Goal: Communication & Community: Answer question/provide support

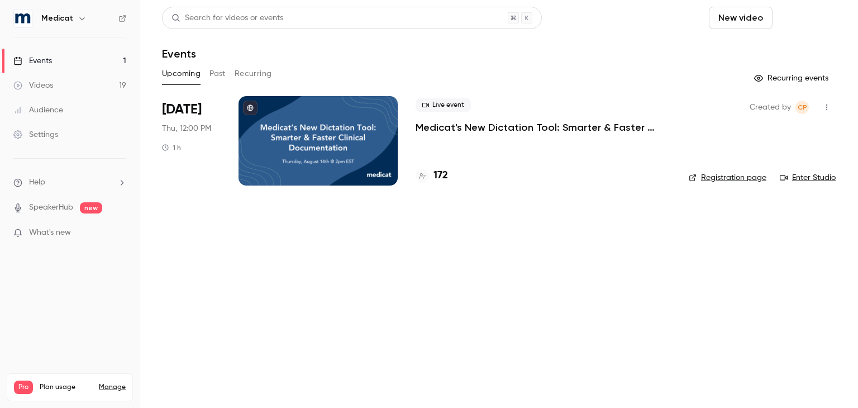
click at [803, 21] on button "Schedule" at bounding box center [806, 18] width 59 height 22
click at [769, 58] on li "One time event" at bounding box center [775, 48] width 121 height 29
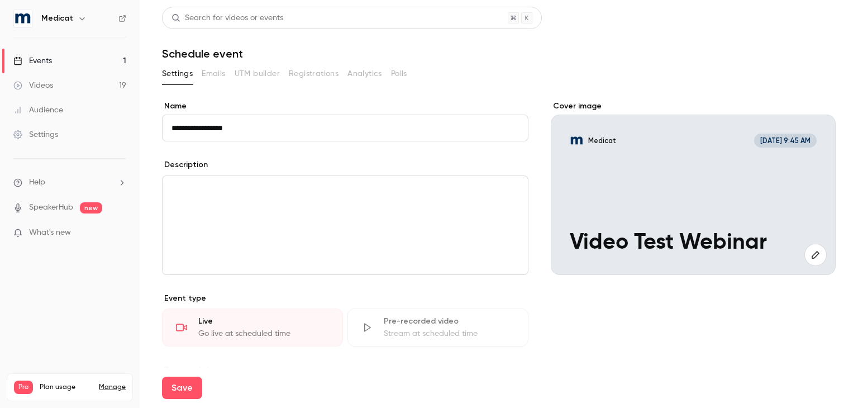
type input "**********"
click at [319, 240] on div "editor" at bounding box center [346, 225] width 366 height 98
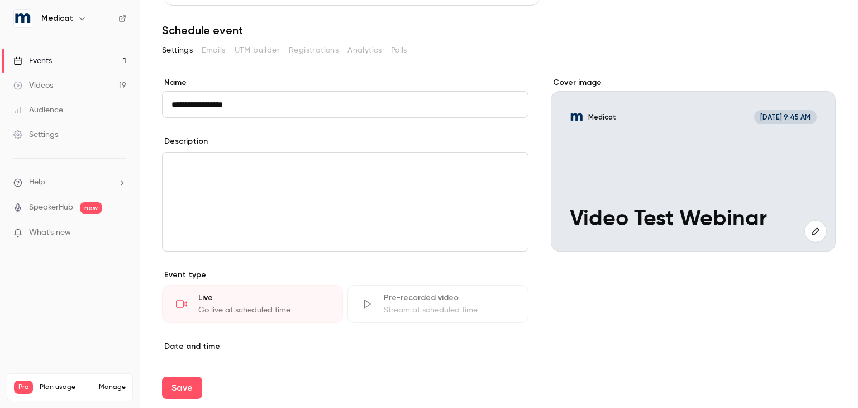
click at [326, 376] on div "Save" at bounding box center [499, 388] width 674 height 40
click at [213, 341] on p "Date and time" at bounding box center [345, 346] width 367 height 11
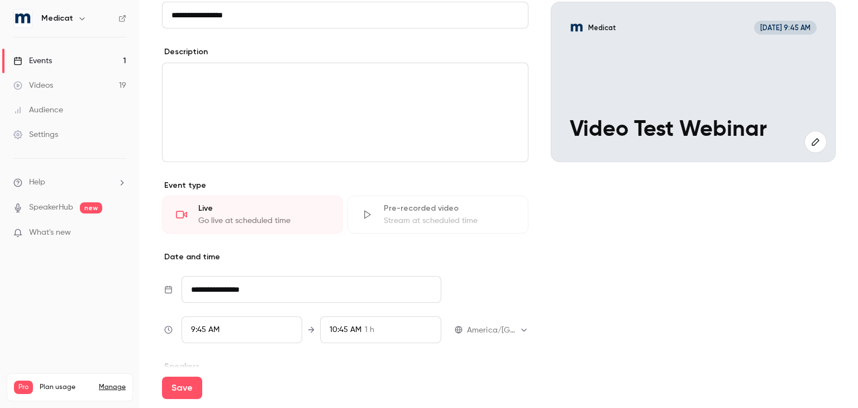
click at [248, 335] on div "9:45 AM" at bounding box center [242, 329] width 121 height 27
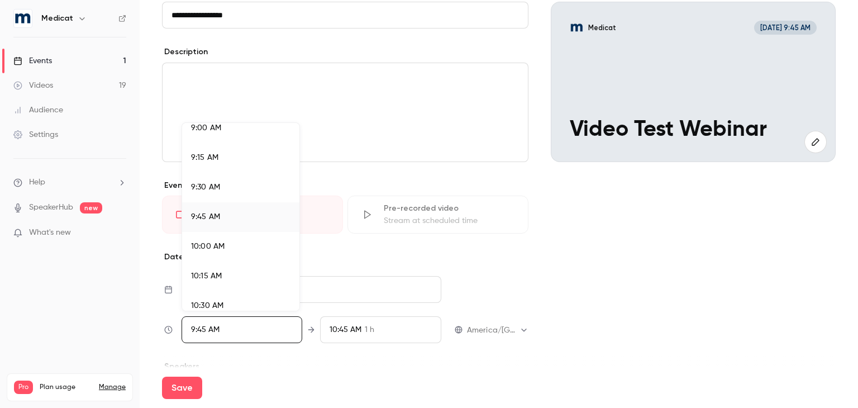
scroll to position [1100, 0]
click at [253, 269] on li "10:30 AM" at bounding box center [240, 282] width 117 height 30
click at [385, 377] on div at bounding box center [429, 204] width 858 height 408
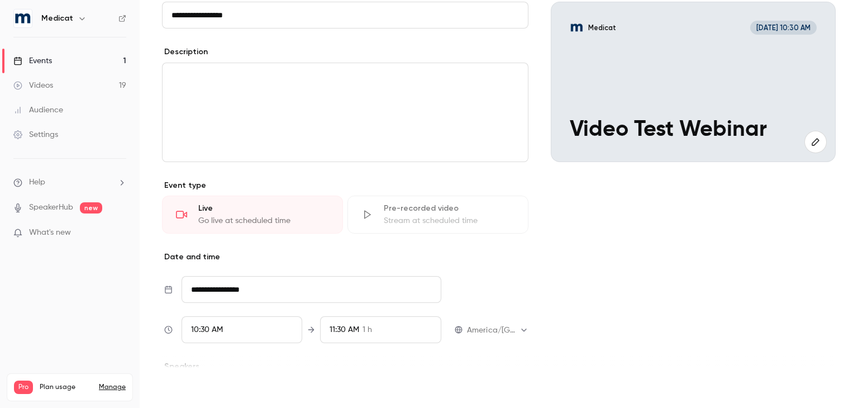
click at [178, 391] on button "Save" at bounding box center [182, 388] width 40 height 22
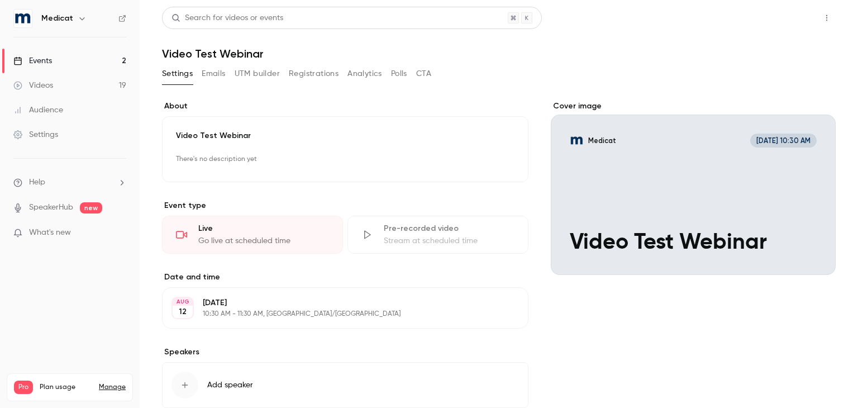
click at [780, 23] on button "Share" at bounding box center [787, 18] width 44 height 22
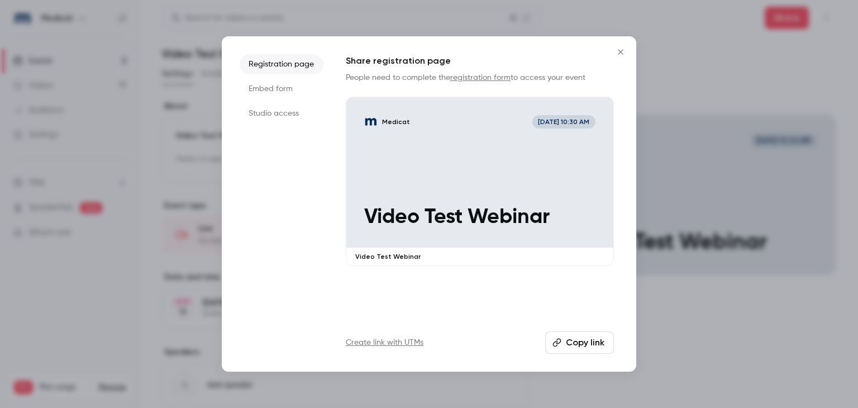
click at [579, 339] on button "Copy link" at bounding box center [579, 342] width 69 height 22
click at [709, 356] on div at bounding box center [429, 204] width 858 height 408
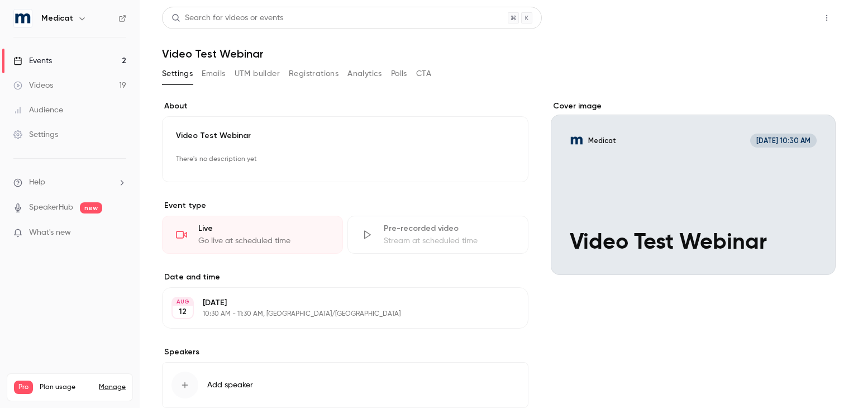
click at [768, 11] on button "Share" at bounding box center [787, 18] width 44 height 22
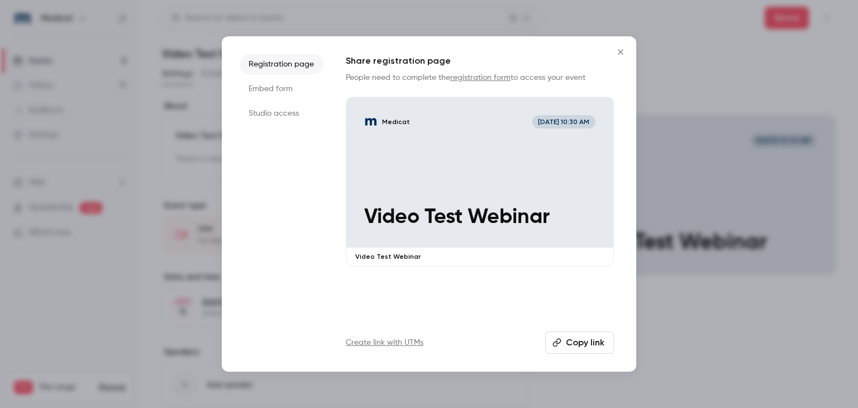
click at [279, 110] on li "Studio access" at bounding box center [282, 113] width 84 height 20
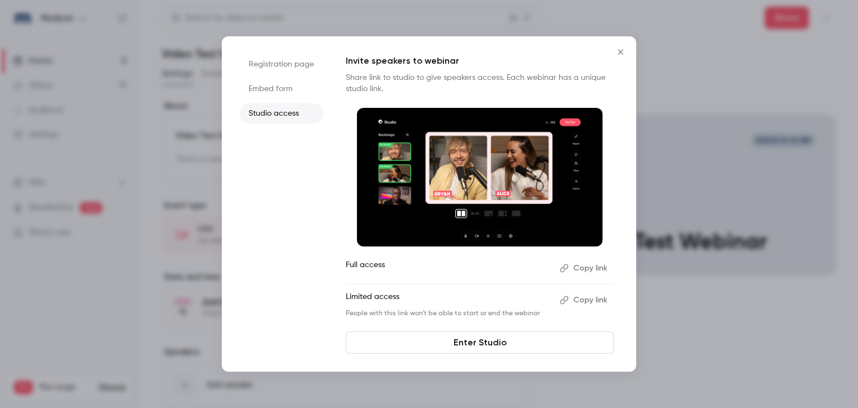
click at [487, 351] on link "Enter Studio" at bounding box center [480, 342] width 268 height 22
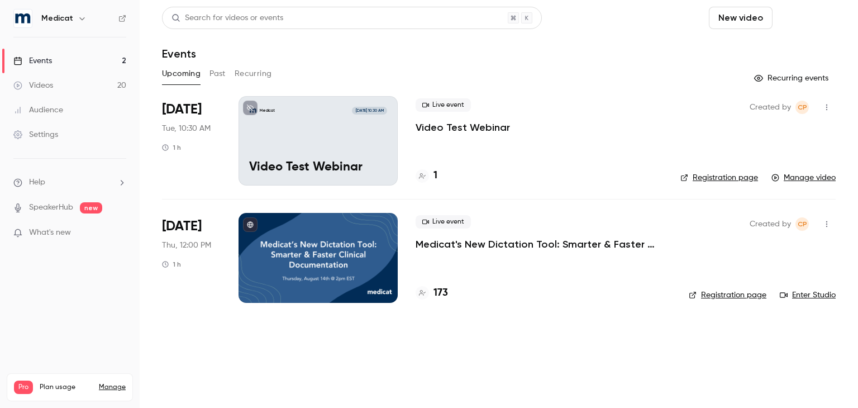
click at [793, 22] on button "Schedule" at bounding box center [806, 18] width 59 height 22
click at [569, 36] on div at bounding box center [429, 204] width 858 height 408
click at [480, 125] on p "Video Test Webinar" at bounding box center [463, 127] width 94 height 13
click at [794, 25] on button "Schedule" at bounding box center [806, 18] width 59 height 22
click at [785, 52] on div "One time event" at bounding box center [784, 48] width 85 height 11
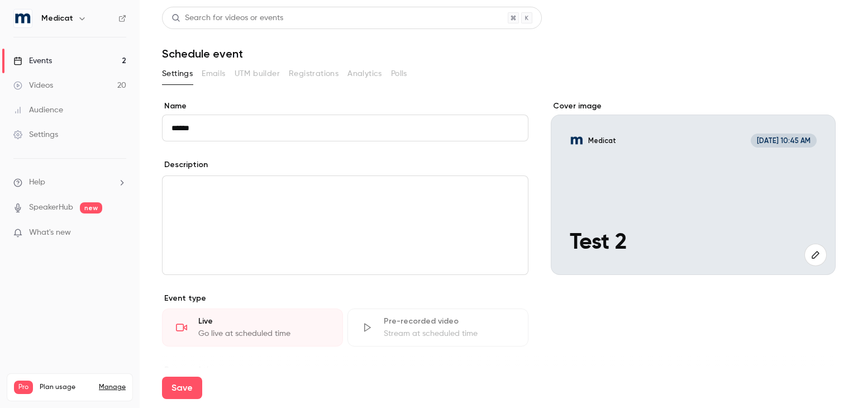
type input "******"
click at [345, 101] on label "Name" at bounding box center [345, 106] width 367 height 11
click at [345, 115] on input "******" at bounding box center [345, 128] width 367 height 27
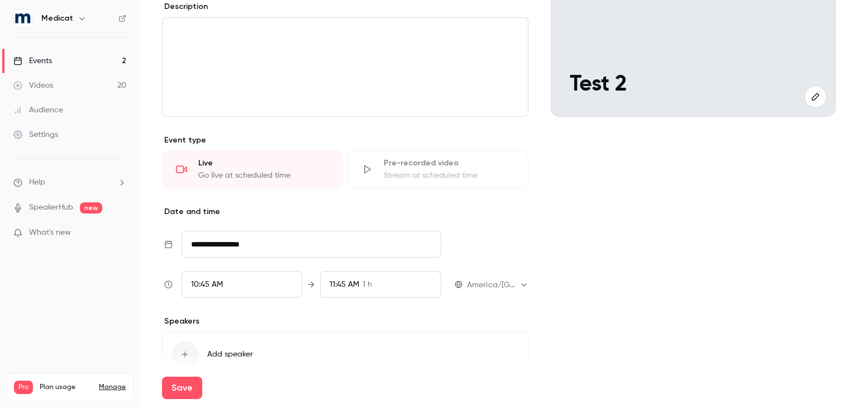
scroll to position [168, 0]
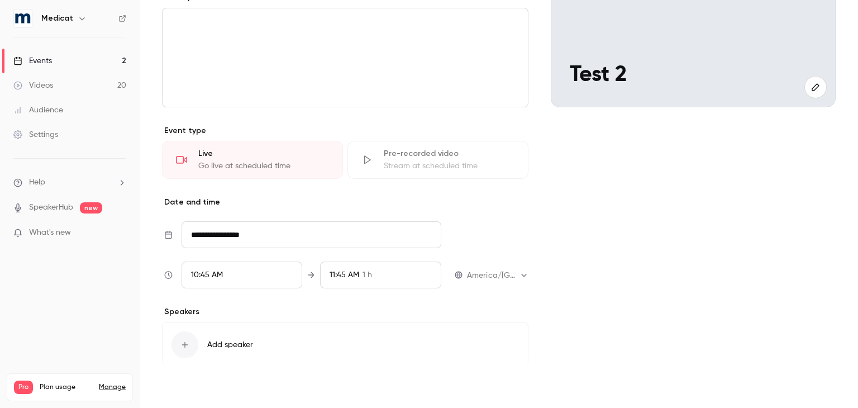
click at [197, 384] on button "Save" at bounding box center [182, 388] width 40 height 22
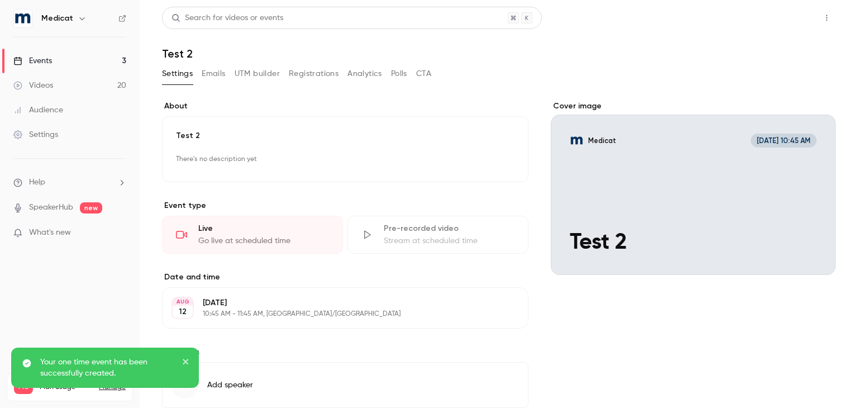
click at [777, 21] on button "Share" at bounding box center [787, 18] width 44 height 22
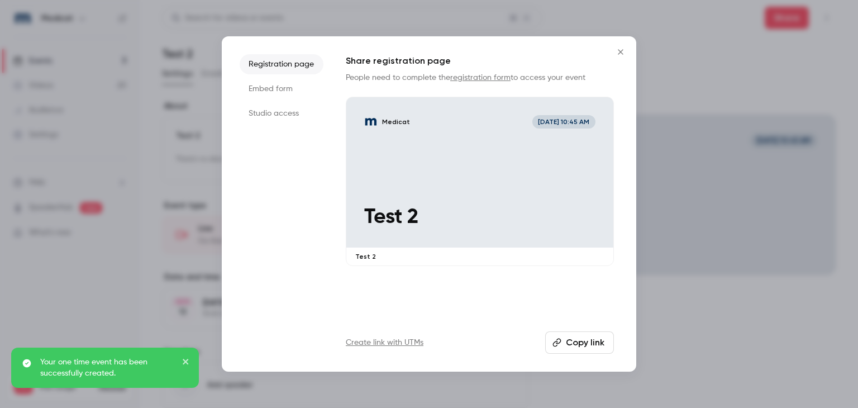
click at [577, 344] on button "Copy link" at bounding box center [579, 342] width 69 height 22
click at [678, 141] on div at bounding box center [429, 204] width 858 height 408
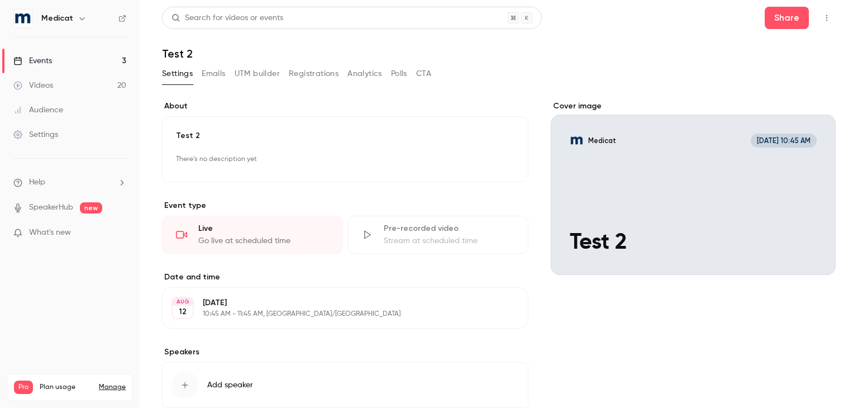
click at [125, 18] on icon at bounding box center [122, 19] width 8 height 8
click at [782, 13] on button "Share" at bounding box center [787, 18] width 44 height 22
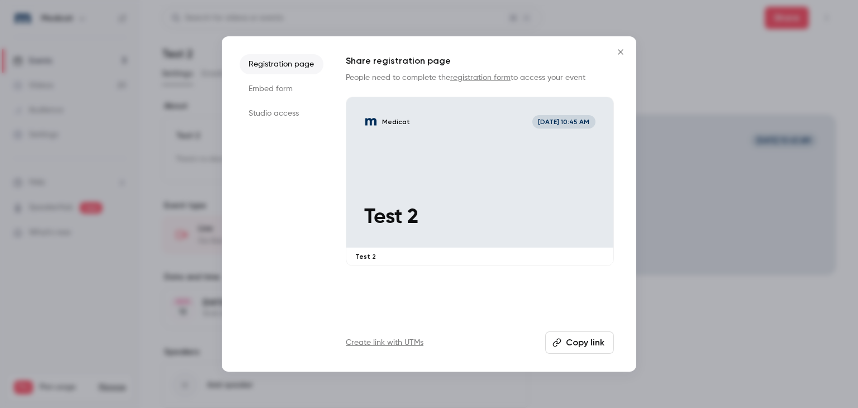
click at [299, 115] on li "Studio access" at bounding box center [282, 113] width 84 height 20
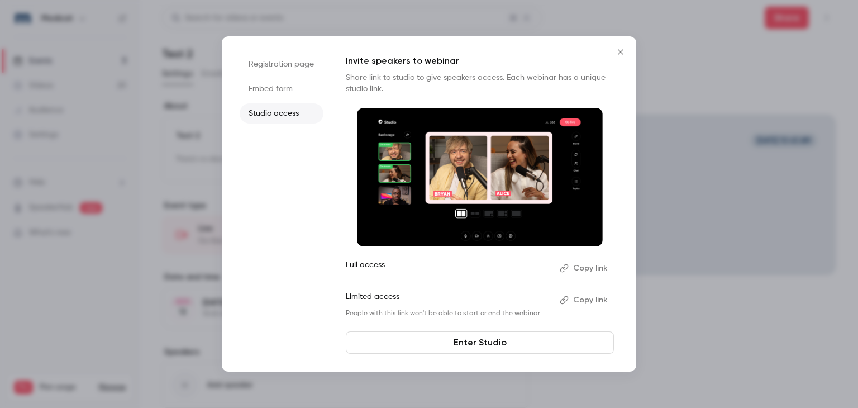
click at [550, 343] on link "Enter Studio" at bounding box center [480, 342] width 268 height 22
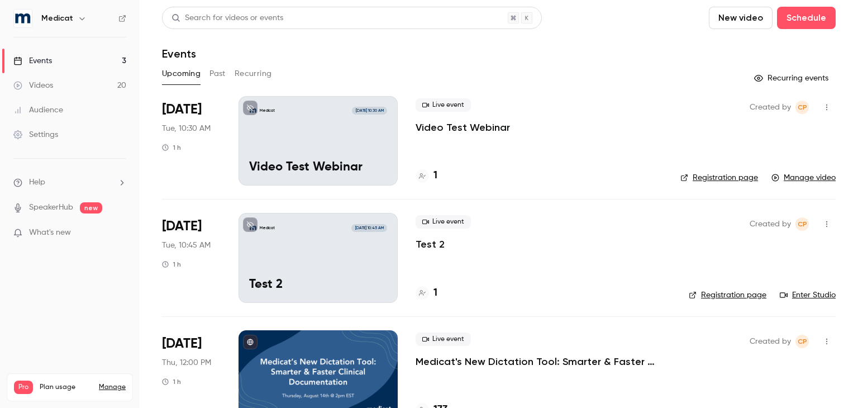
click at [57, 175] on ul "Help SpeakerHub new What's new" at bounding box center [70, 209] width 140 height 100
click at [57, 179] on li "Help" at bounding box center [69, 183] width 113 height 12
click at [194, 174] on link "Talk to [GEOGRAPHIC_DATA]" at bounding box center [206, 170] width 122 height 30
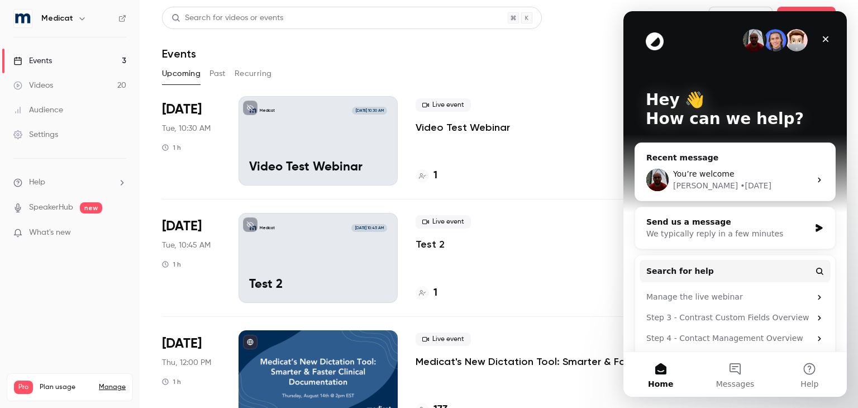
click at [709, 235] on div "We typically reply in a few minutes" at bounding box center [729, 234] width 164 height 12
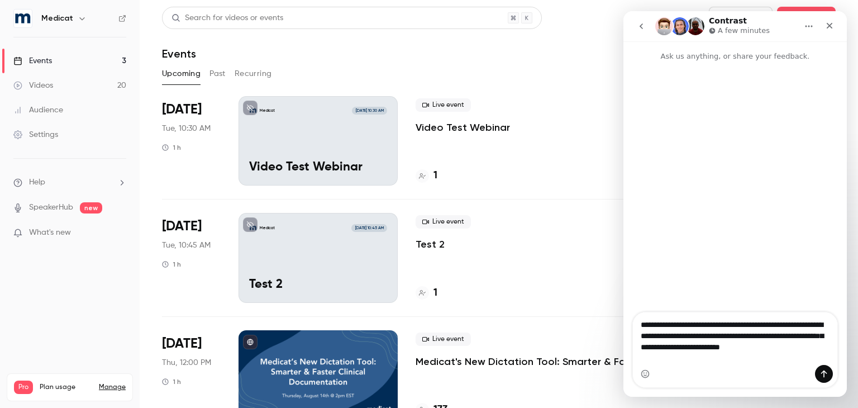
type textarea "**********"
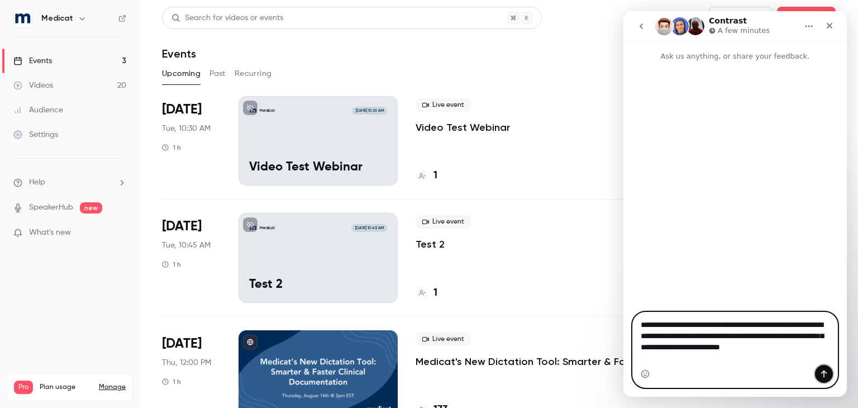
click at [823, 370] on icon "Send a message…" at bounding box center [824, 373] width 9 height 9
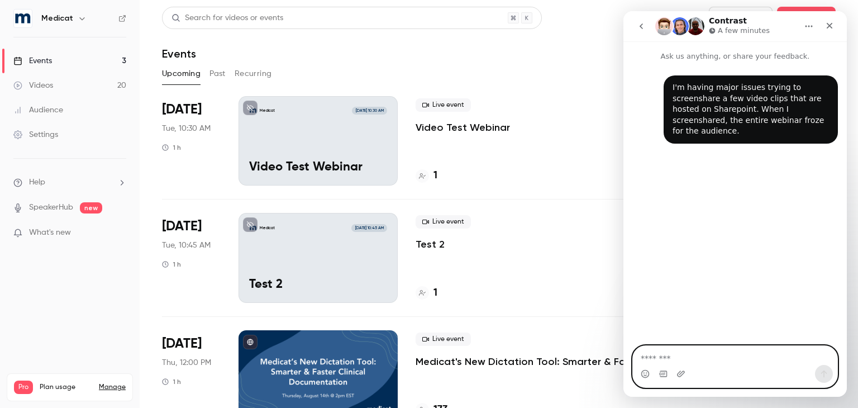
type textarea "*"
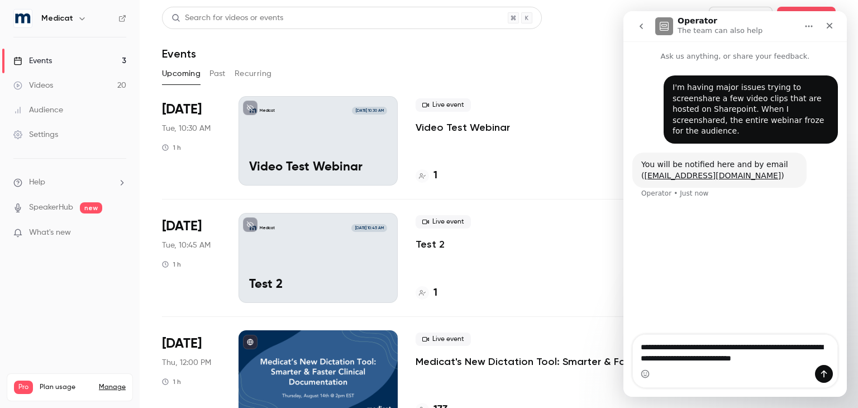
type textarea "**********"
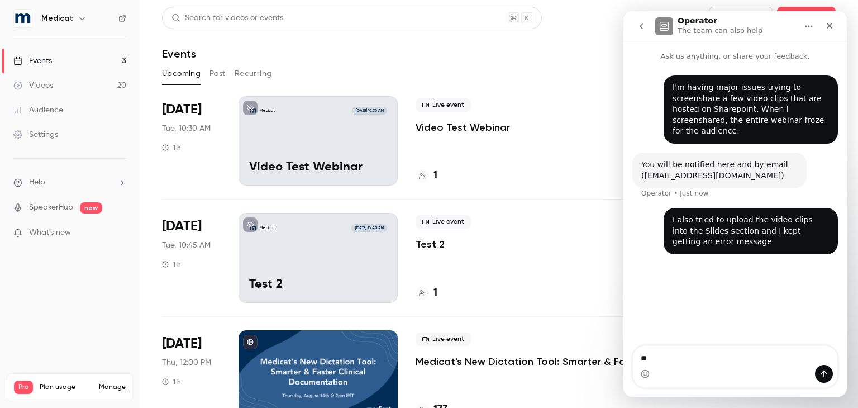
type textarea "*"
type textarea "**********"
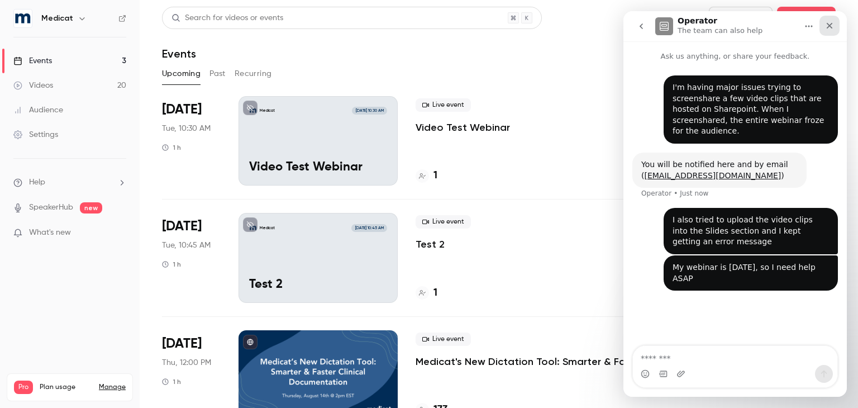
click at [832, 26] on icon "Close" at bounding box center [829, 25] width 9 height 9
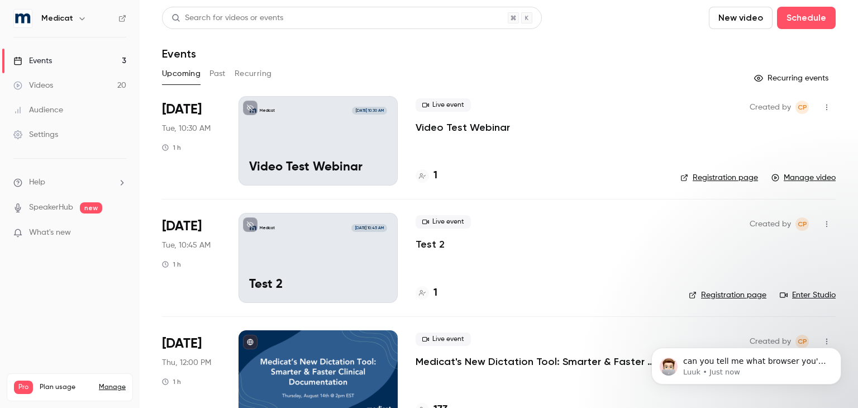
scroll to position [67, 0]
click at [723, 362] on p "can you tell me what browser you're using, and apple or windows?" at bounding box center [756, 361] width 144 height 11
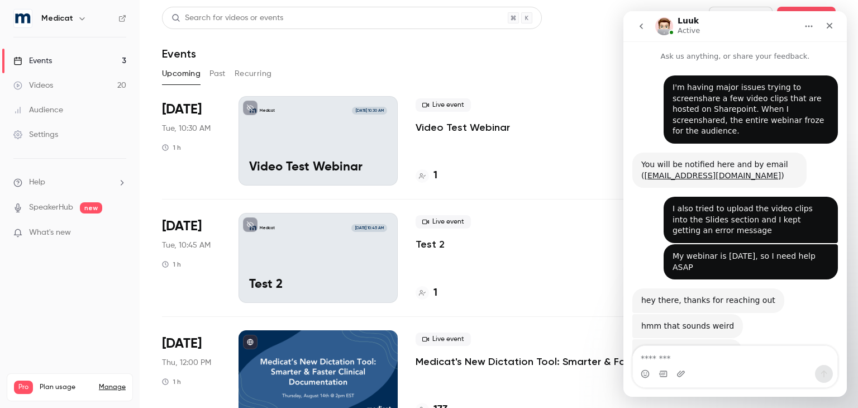
scroll to position [1, 0]
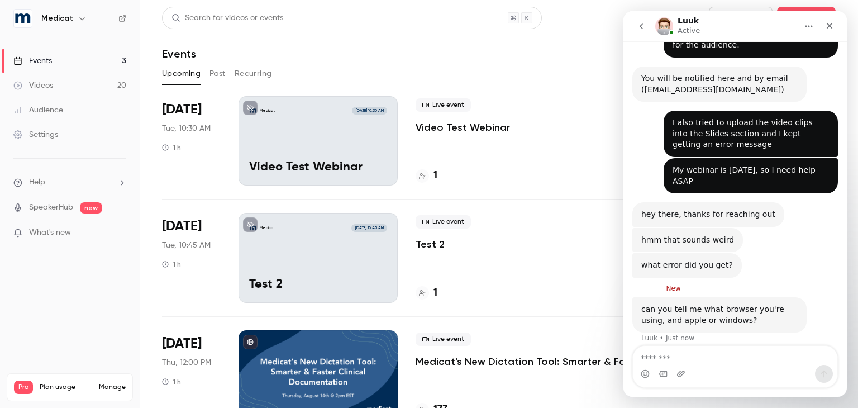
click at [701, 358] on textarea "Message…" at bounding box center [735, 355] width 205 height 19
type textarea "**********"
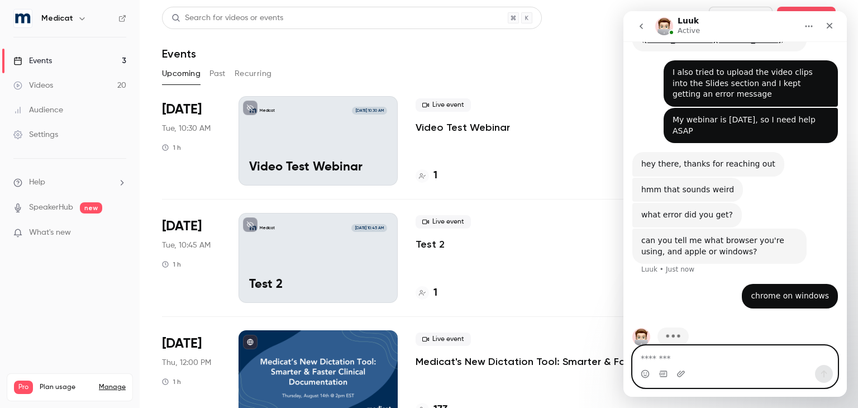
scroll to position [143, 0]
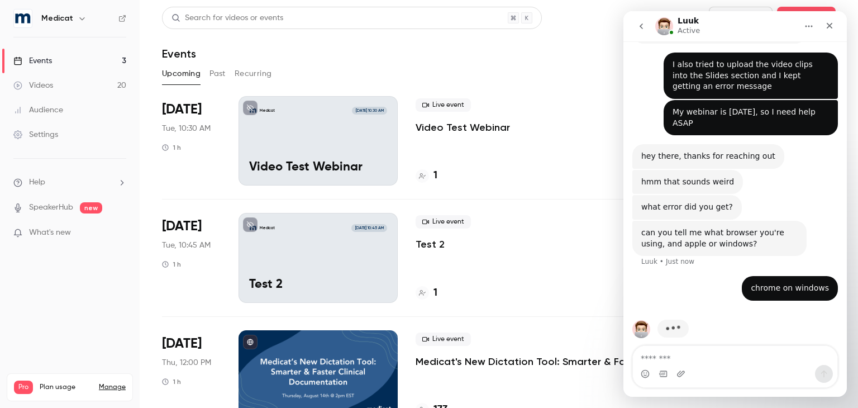
click at [665, 365] on div "Intercom messenger" at bounding box center [663, 374] width 9 height 18
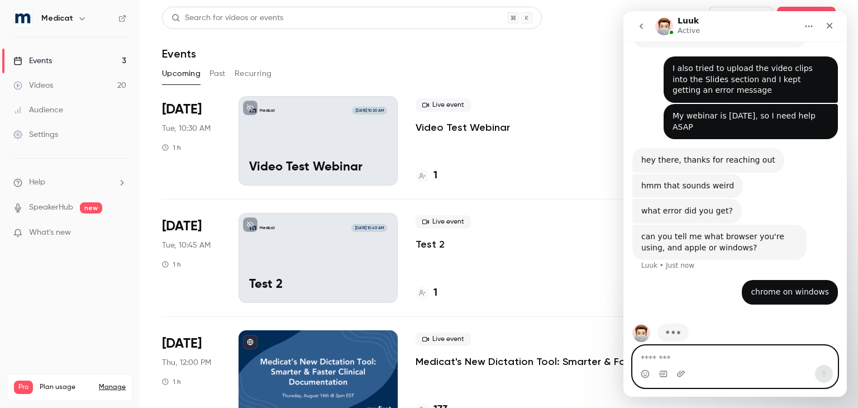
click at [675, 354] on textarea "Message…" at bounding box center [735, 355] width 205 height 19
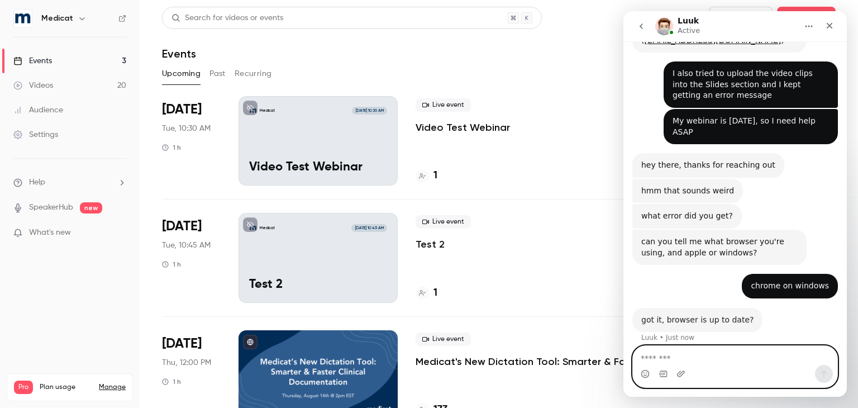
scroll to position [134, 0]
paste textarea "**********"
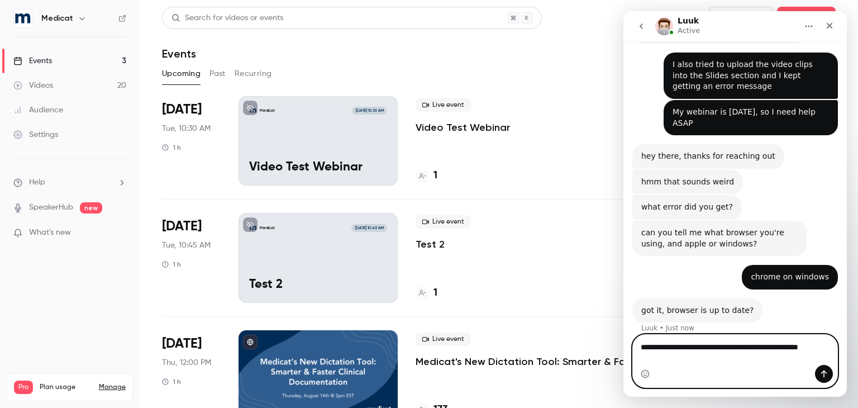
scroll to position [145, 0]
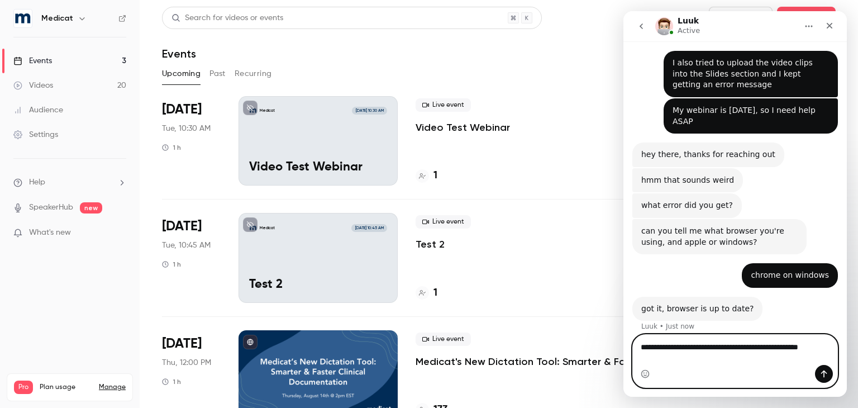
type textarea "**********"
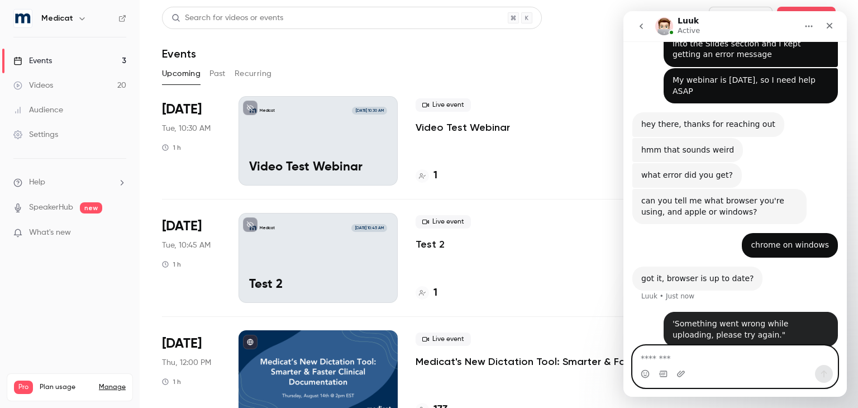
scroll to position [178, 0]
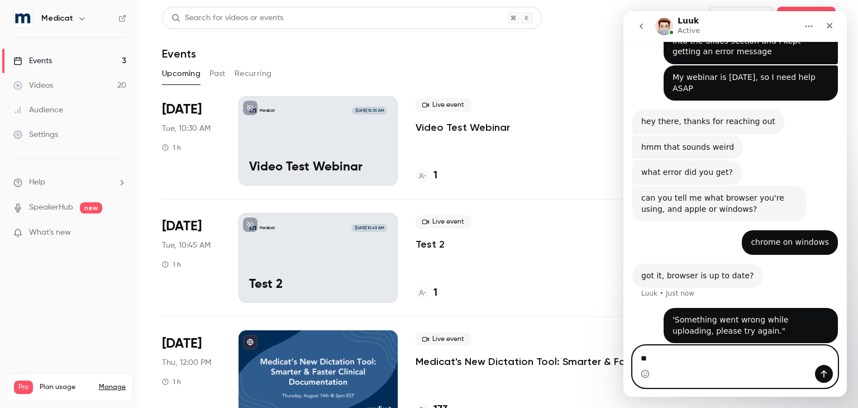
type textarea "*"
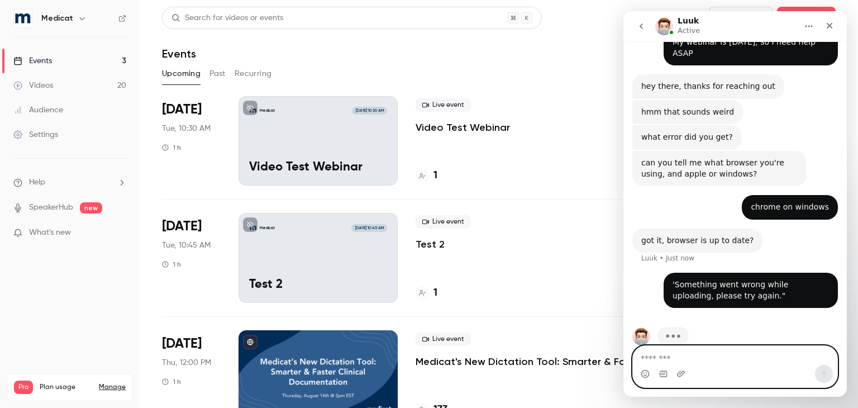
scroll to position [221, 0]
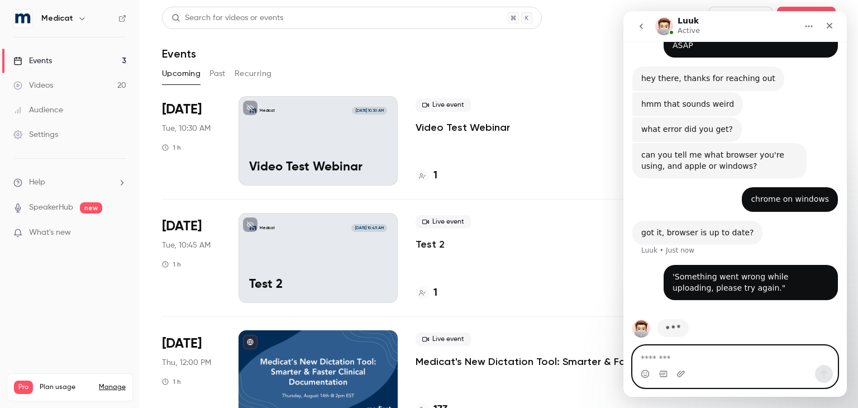
drag, startPoint x: 791, startPoint y: 15, endPoint x: 657, endPoint y: 358, distance: 368.4
click at [657, 358] on textarea "Message…" at bounding box center [735, 355] width 205 height 19
type textarea "**********"
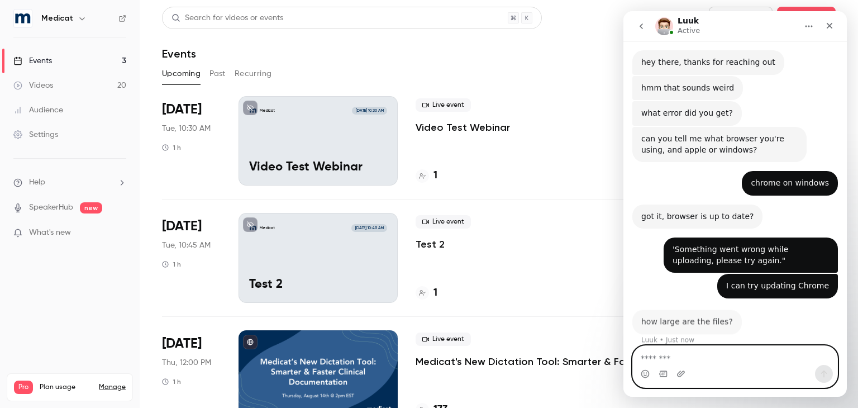
scroll to position [236, 0]
click at [757, 361] on textarea "Message…" at bounding box center [735, 355] width 205 height 19
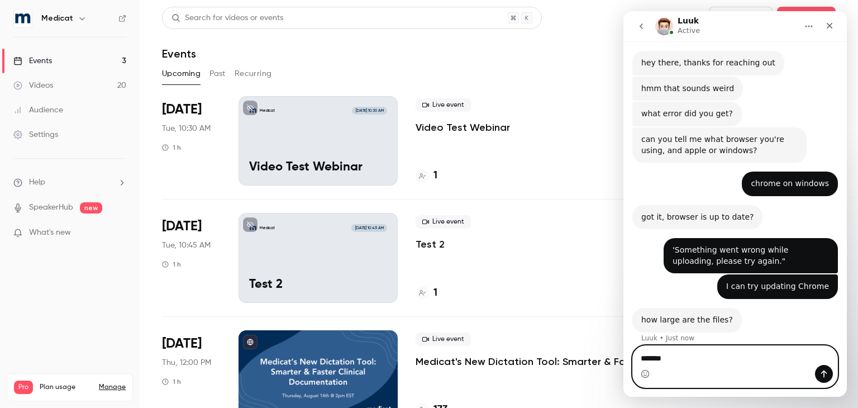
type textarea "********"
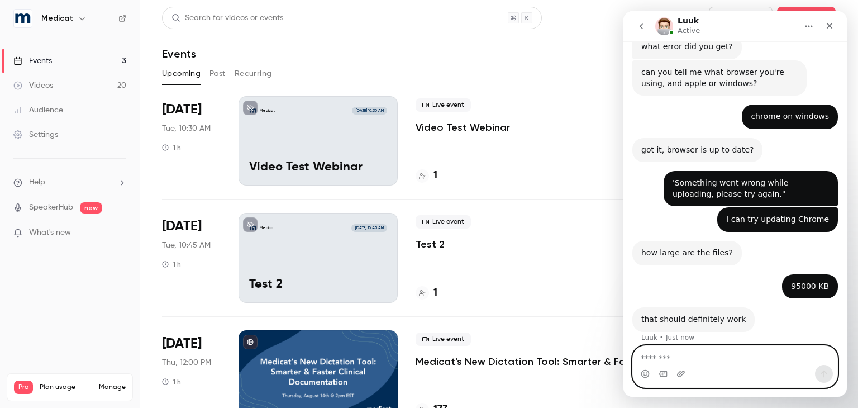
scroll to position [303, 0]
click at [708, 360] on textarea "Message…" at bounding box center [735, 355] width 205 height 19
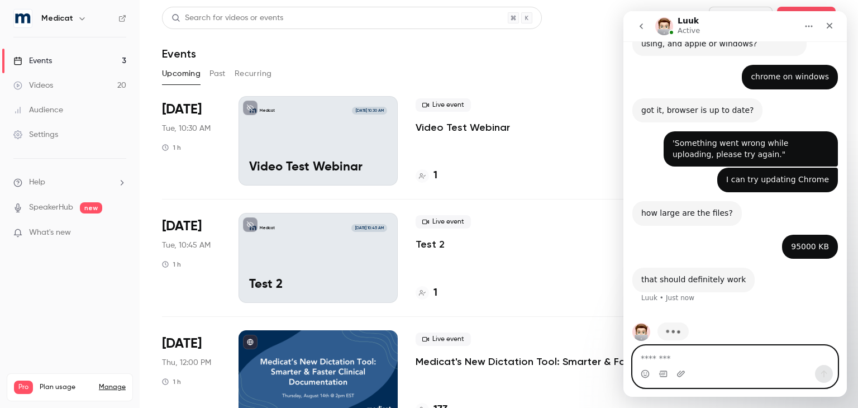
scroll to position [346, 0]
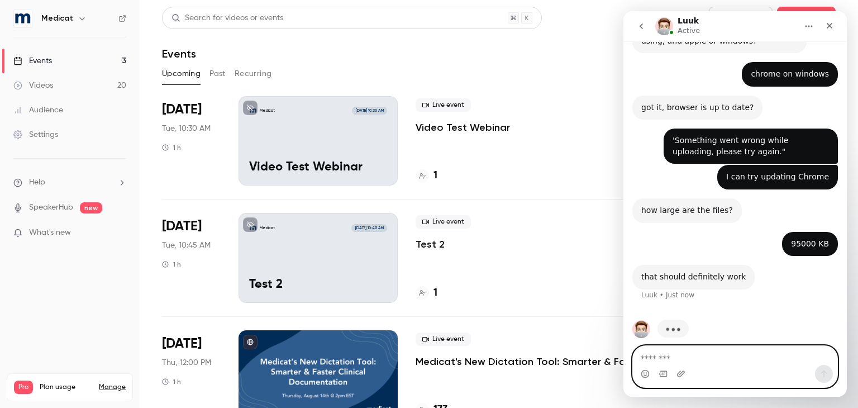
click at [706, 361] on textarea "Message…" at bounding box center [735, 355] width 205 height 19
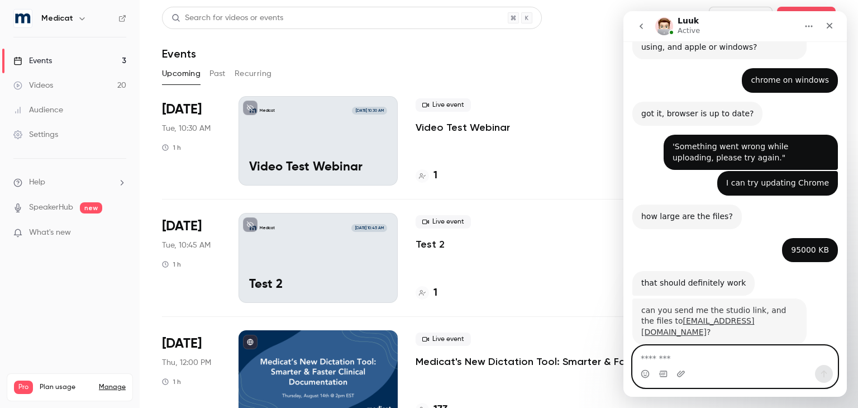
scroll to position [340, 0]
click at [706, 361] on textarea "Message…" at bounding box center [735, 355] width 205 height 19
type textarea "**********"
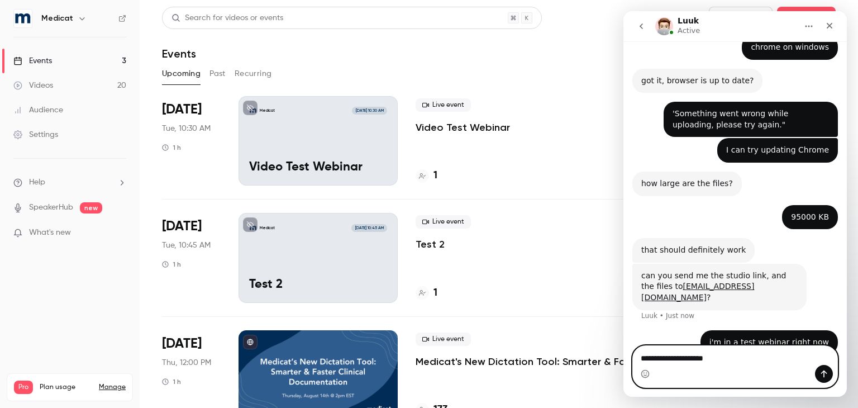
type textarea "**********"
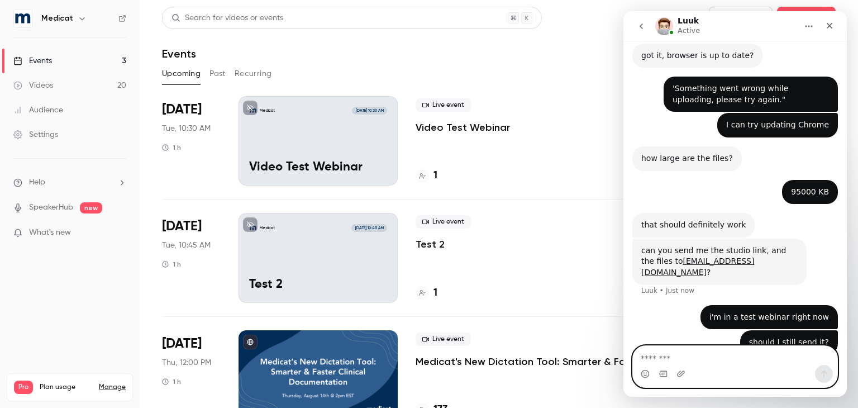
click at [706, 360] on textarea "Message…" at bounding box center [735, 355] width 205 height 19
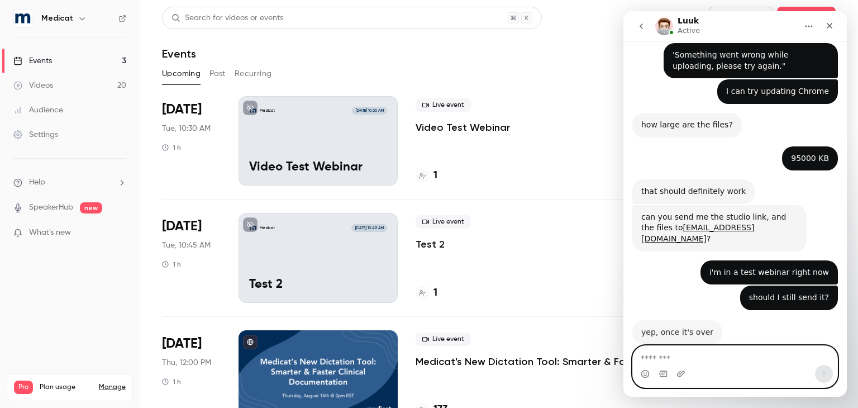
scroll to position [431, 0]
type textarea "*******"
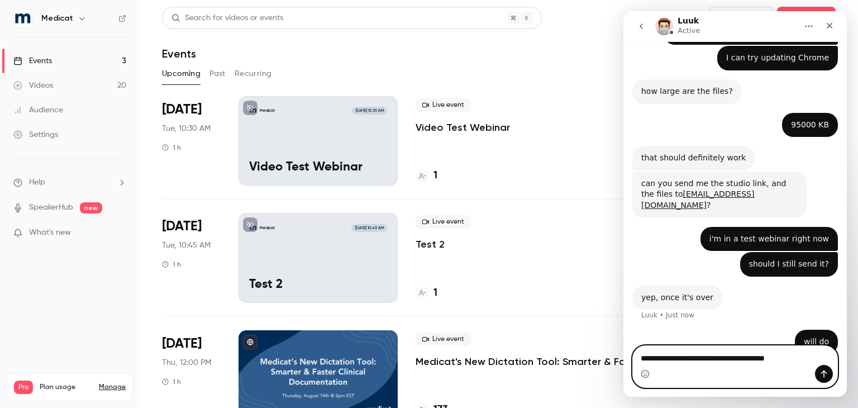
scroll to position [507, 0]
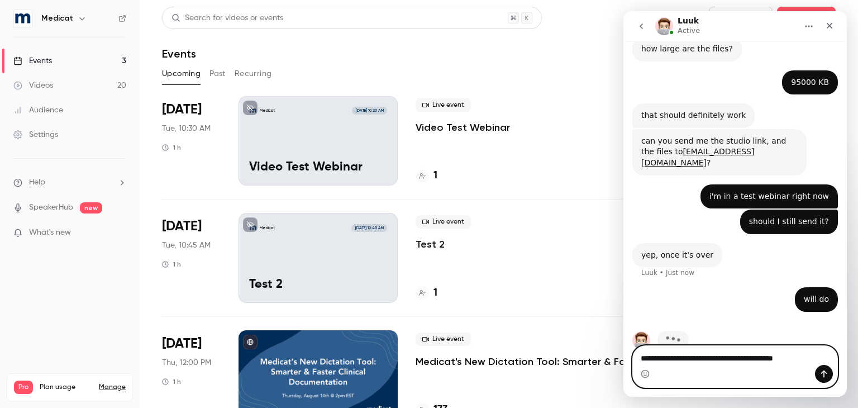
type textarea "**********"
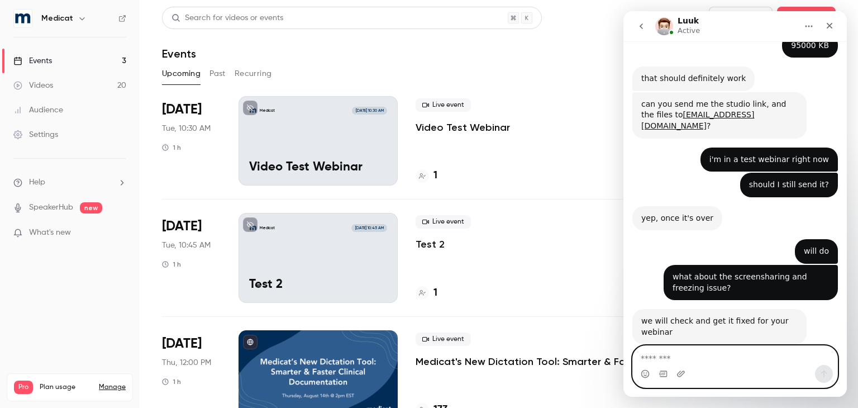
scroll to position [545, 0]
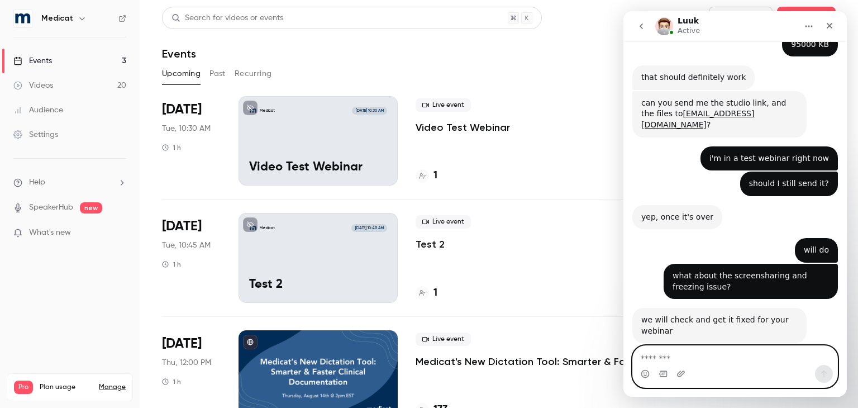
click at [703, 356] on textarea "Message…" at bounding box center [735, 355] width 205 height 19
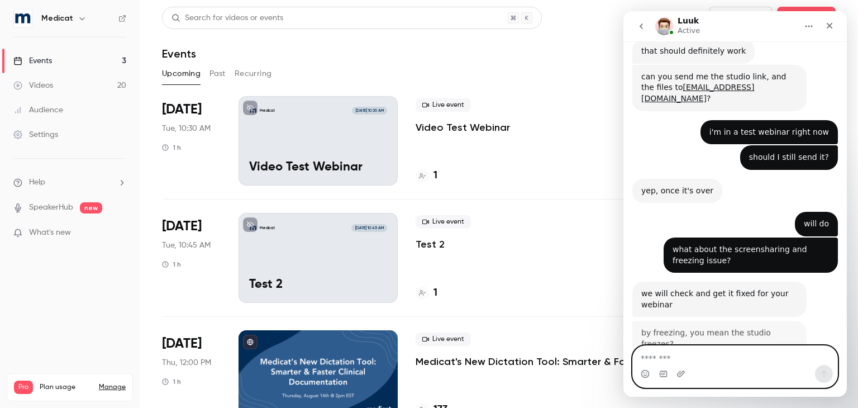
scroll to position [571, 0]
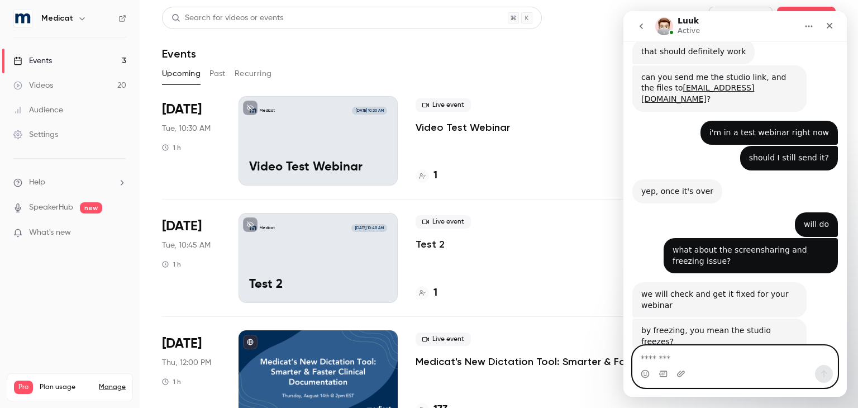
click at [703, 356] on textarea "Message…" at bounding box center [735, 355] width 205 height 19
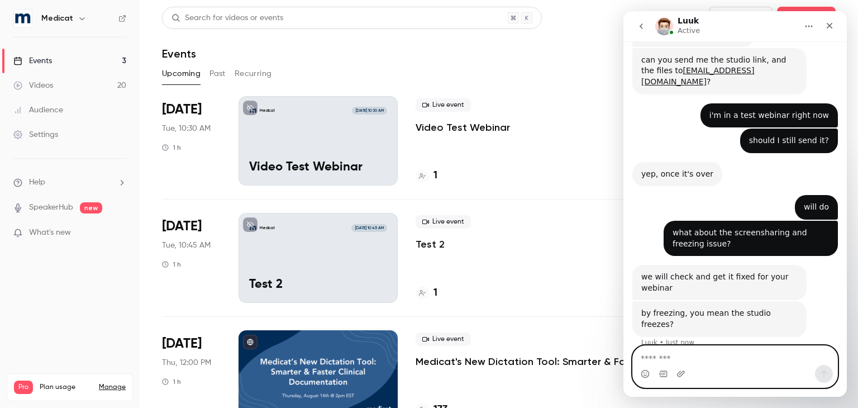
scroll to position [614, 0]
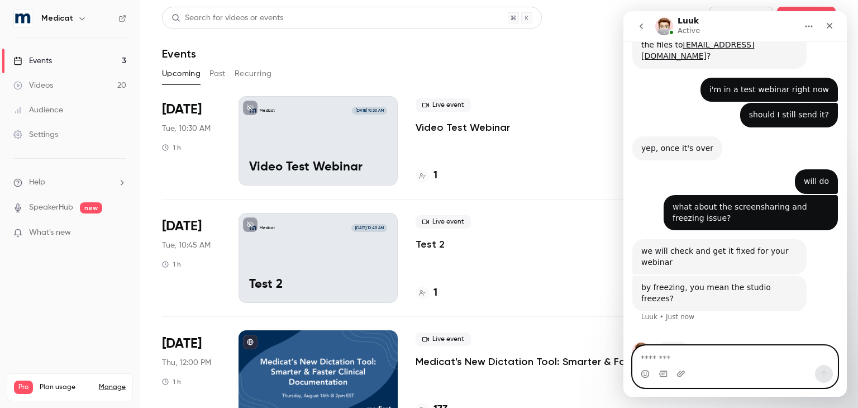
click at [703, 356] on textarea "Message…" at bounding box center [735, 355] width 205 height 19
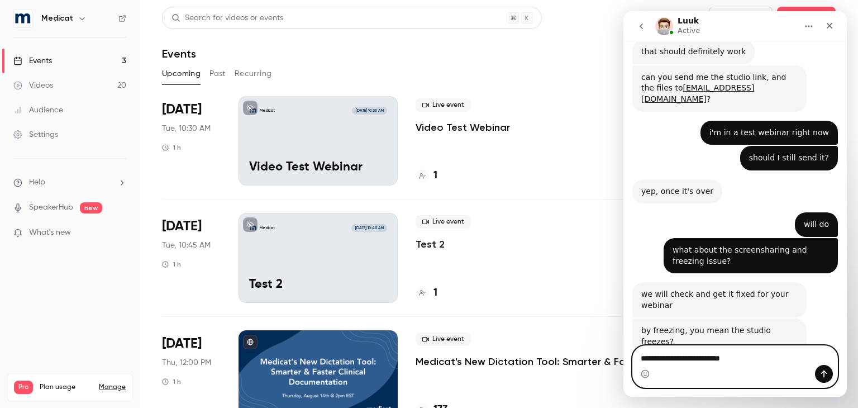
type textarea "**********"
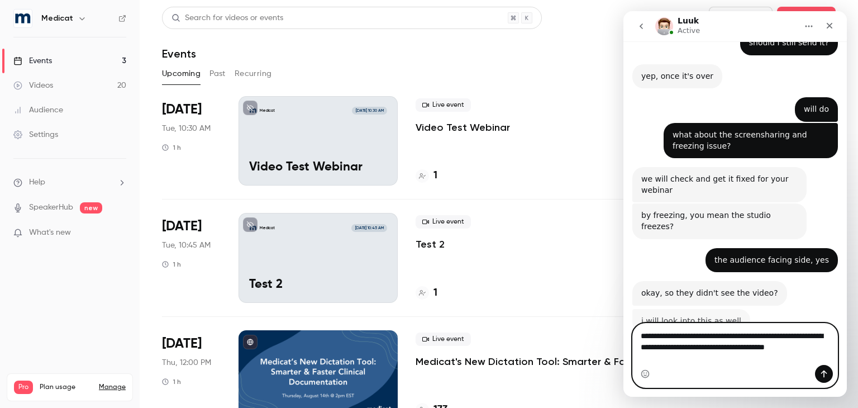
scroll to position [686, 0]
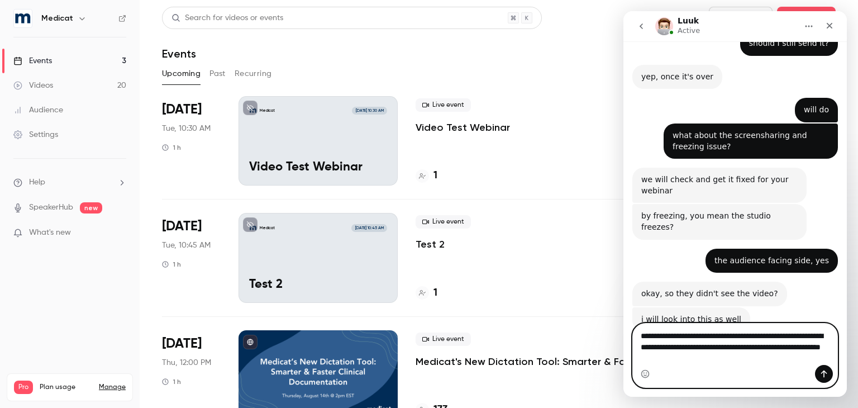
type textarea "**********"
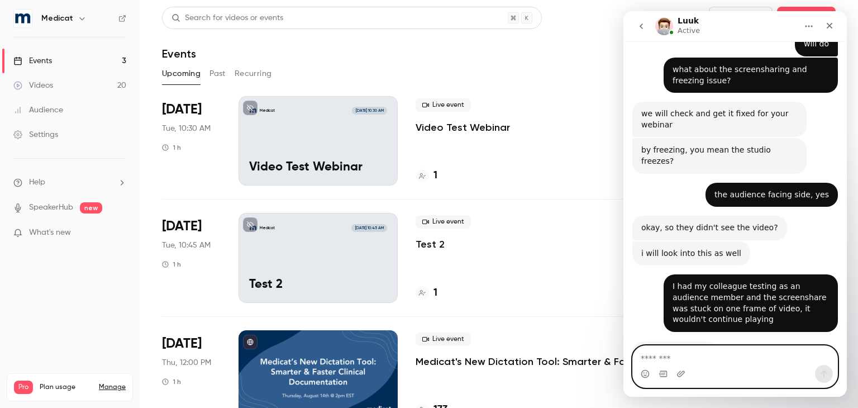
scroll to position [814, 0]
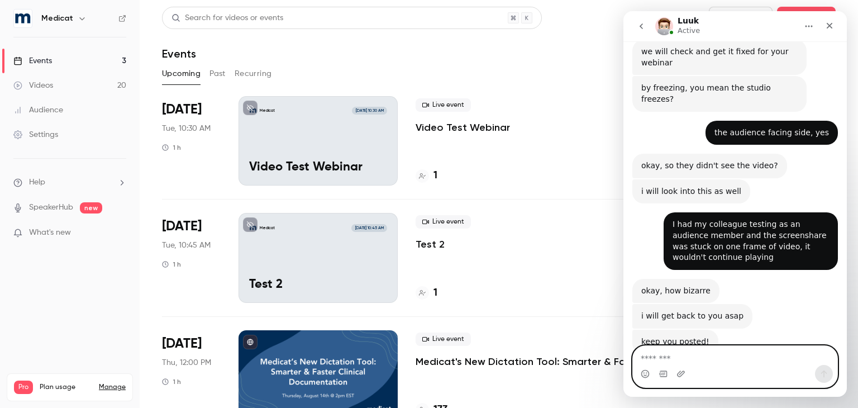
click at [682, 356] on textarea "Message…" at bounding box center [735, 355] width 205 height 19
type textarea "*"
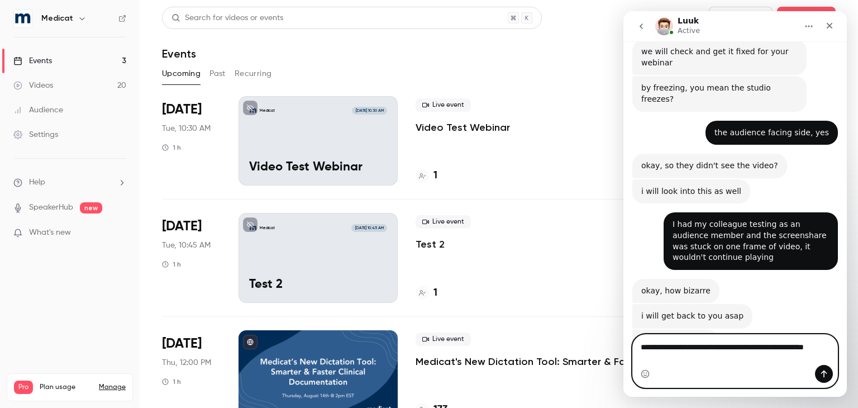
scroll to position [825, 0]
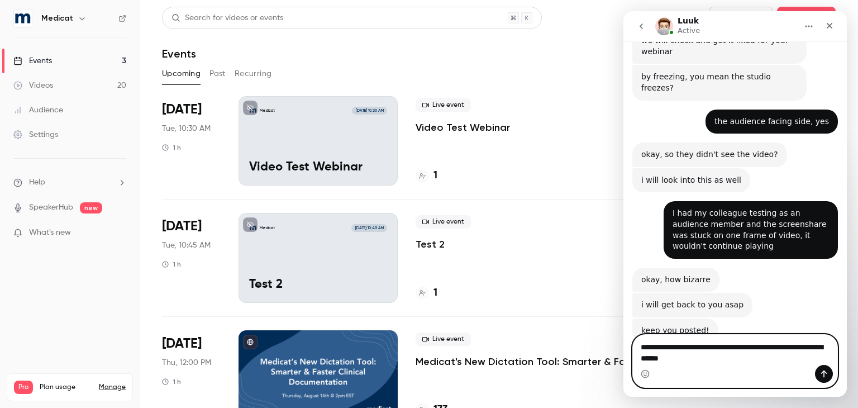
type textarea "**********"
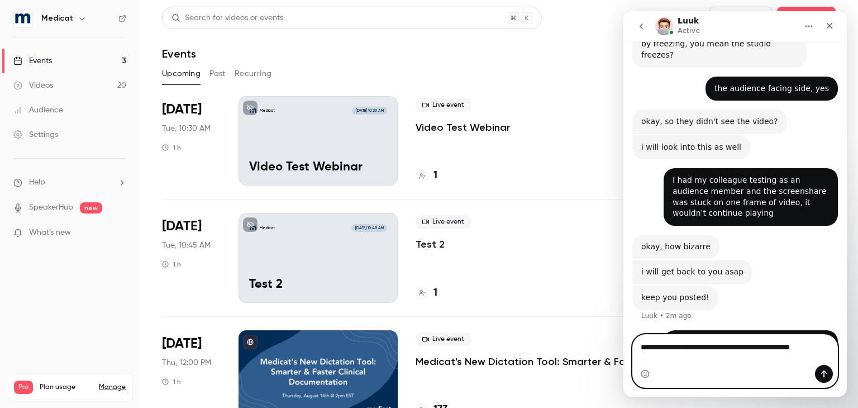
scroll to position [869, 0]
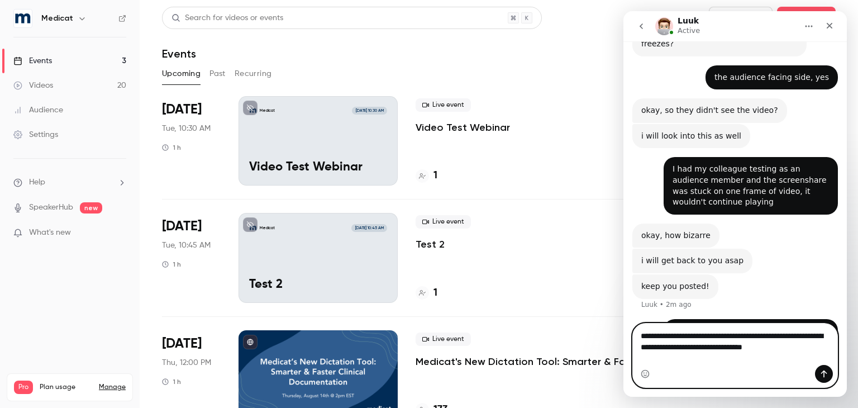
type textarea "**********"
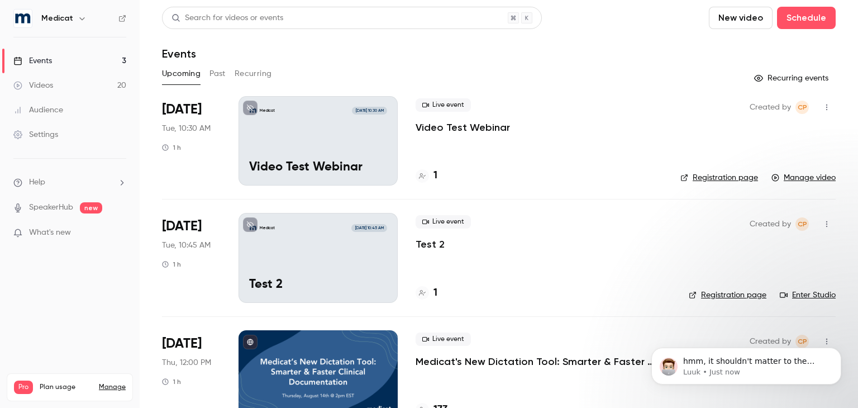
scroll to position [939, 0]
click at [779, 363] on p "hmm, it shouldn't matter to the viewer really" at bounding box center [756, 361] width 144 height 11
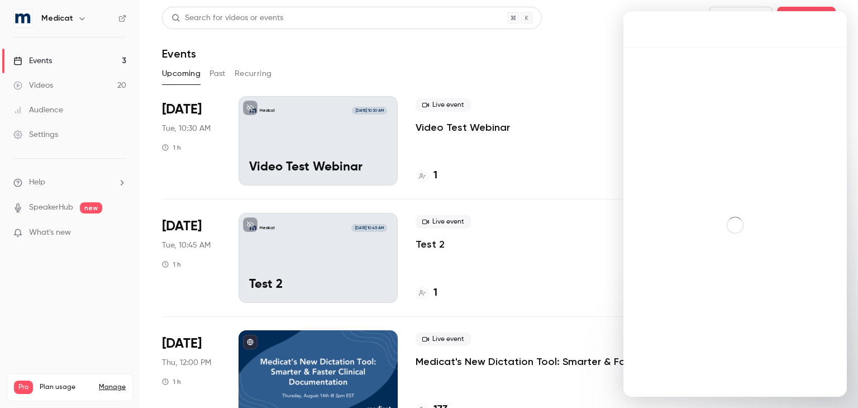
scroll to position [1, 0]
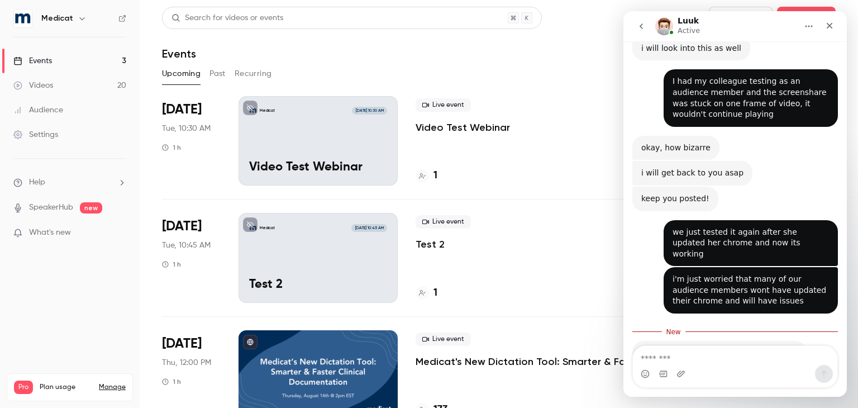
click at [729, 360] on textarea "Message…" at bounding box center [735, 355] width 205 height 19
click at [709, 364] on textarea "Message…" at bounding box center [735, 355] width 205 height 19
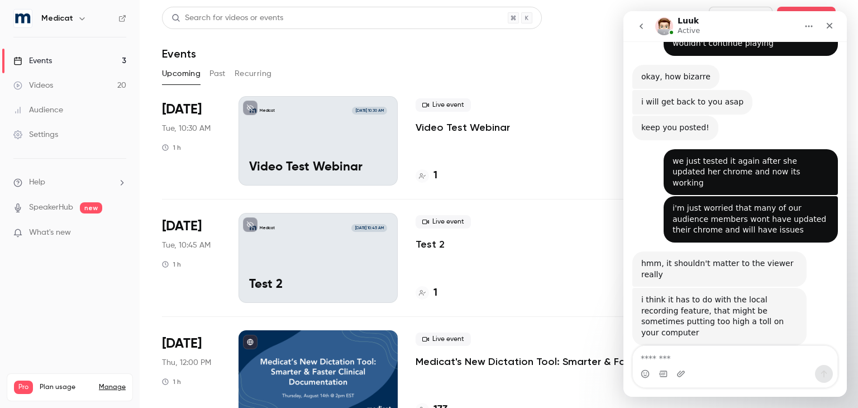
scroll to position [1029, 0]
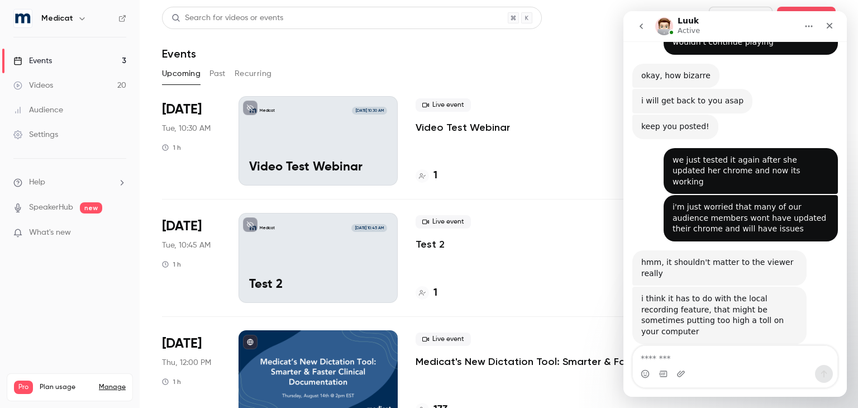
click at [691, 369] on div "Intercom messenger" at bounding box center [735, 374] width 205 height 18
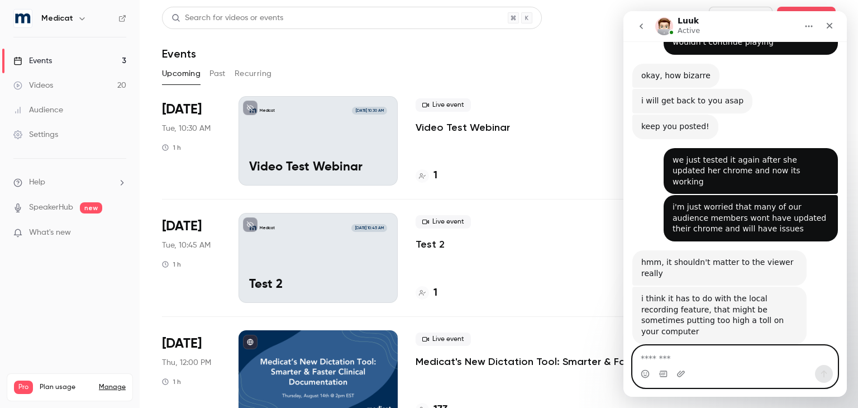
click at [677, 360] on textarea "Message…" at bounding box center [735, 355] width 205 height 19
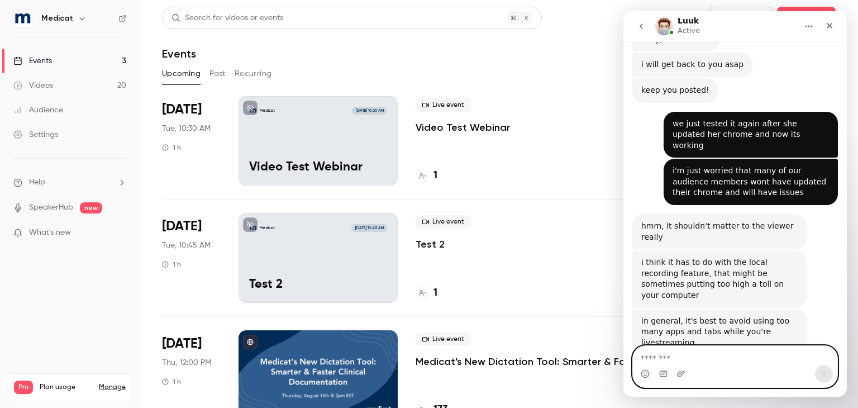
scroll to position [1070, 0]
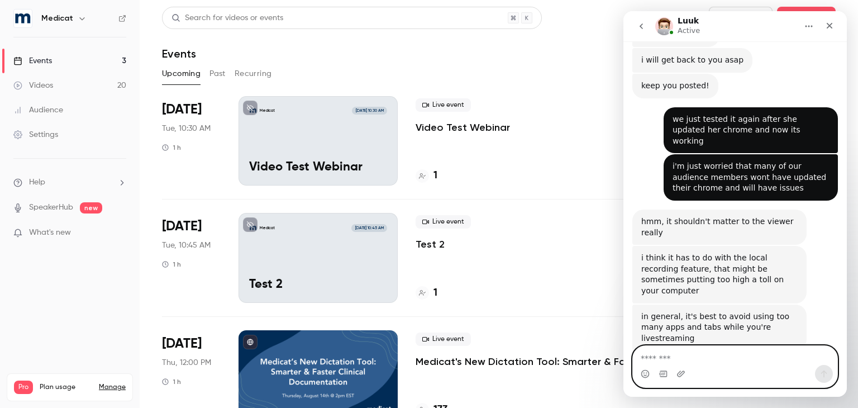
click at [676, 361] on textarea "Message…" at bounding box center [735, 355] width 205 height 19
type textarea "**********"
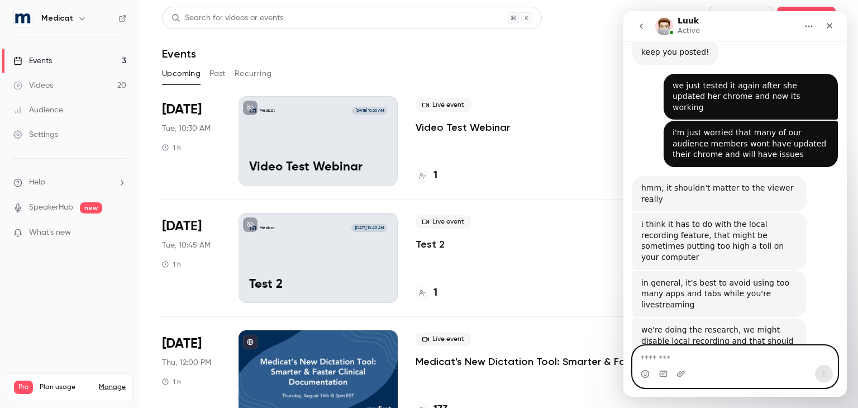
scroll to position [1103, 0]
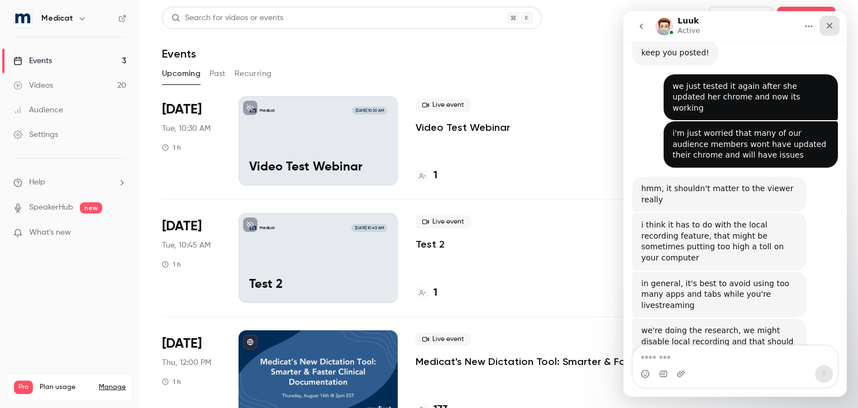
click at [828, 21] on icon "Close" at bounding box center [829, 25] width 9 height 9
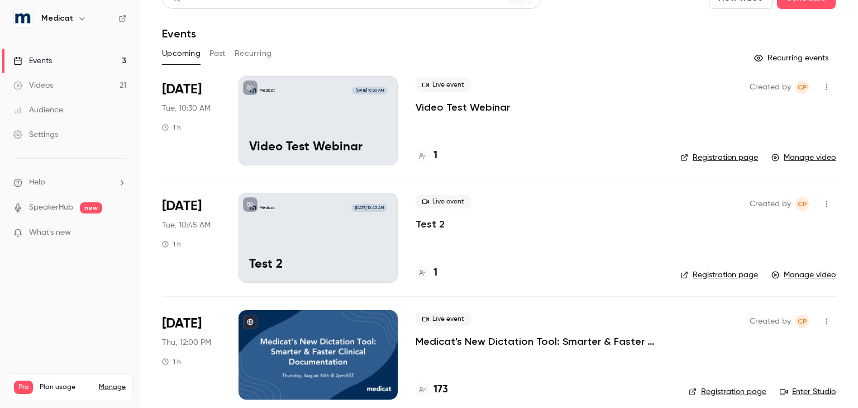
scroll to position [31, 0]
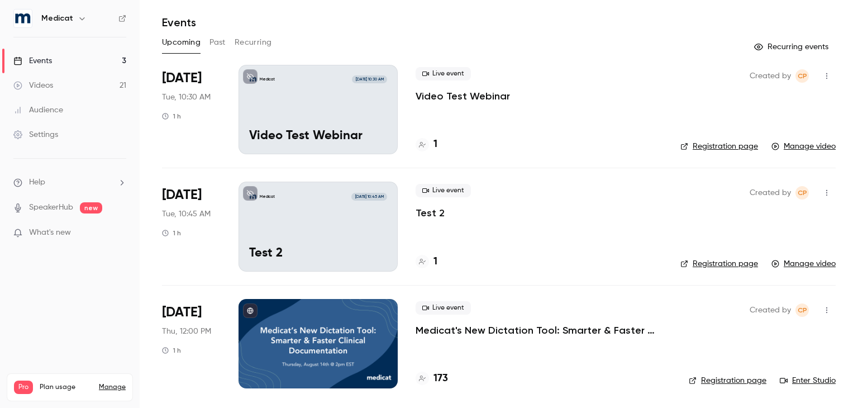
click at [808, 378] on link "Enter Studio" at bounding box center [808, 380] width 56 height 11
click at [40, 295] on nav "Medicat Events 3 Videos 21 Audience Settings Help SpeakerHub new What's new Pro…" at bounding box center [70, 204] width 140 height 408
click at [814, 381] on link "Enter Studio" at bounding box center [808, 380] width 56 height 11
click at [461, 93] on p "Video Test Webinar" at bounding box center [463, 95] width 94 height 13
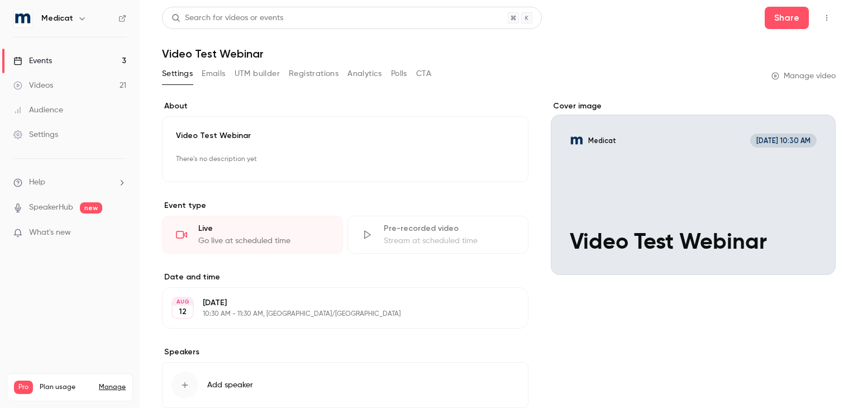
click at [97, 182] on li "Help" at bounding box center [69, 183] width 113 height 12
click at [198, 170] on link "Talk to us" at bounding box center [206, 170] width 122 height 30
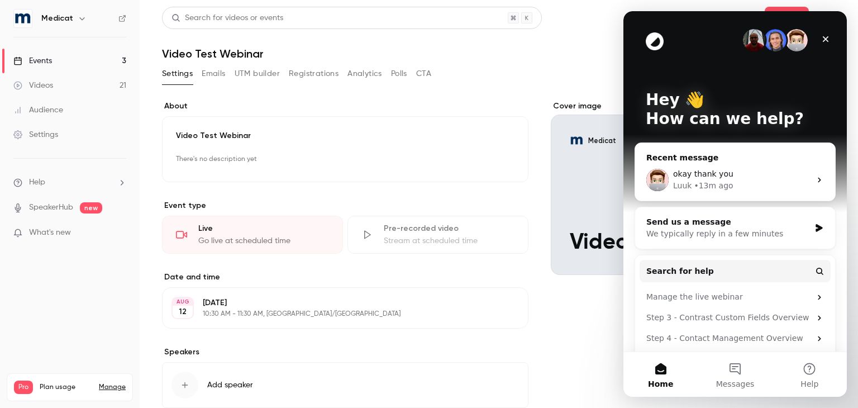
click at [731, 175] on div "okay thank you" at bounding box center [741, 174] width 137 height 12
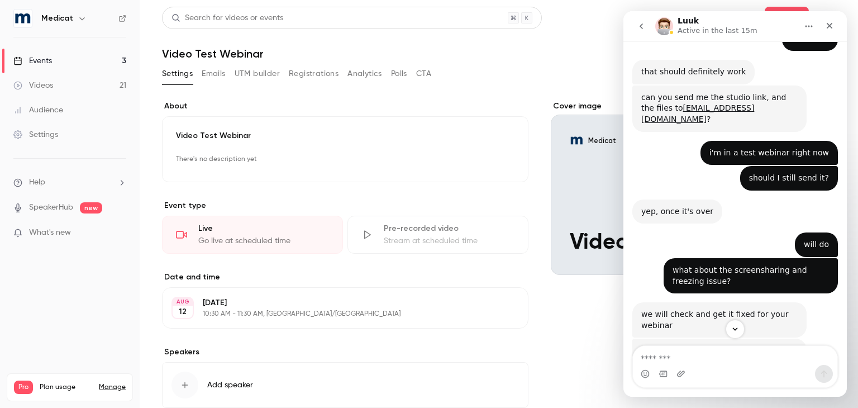
scroll to position [544, 0]
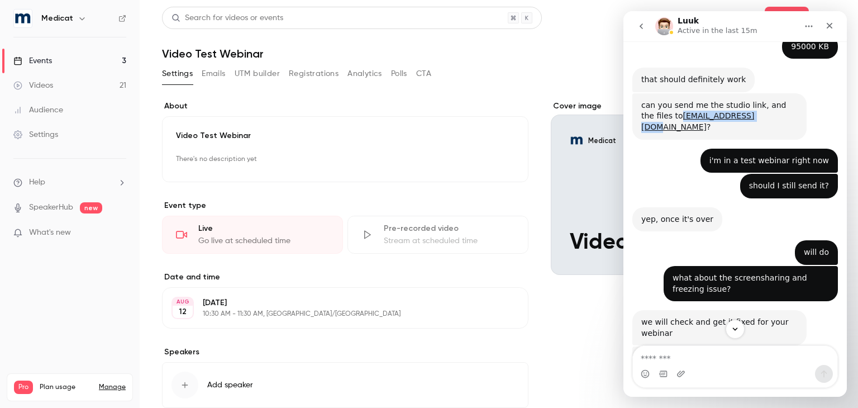
drag, startPoint x: 649, startPoint y: 107, endPoint x: 716, endPoint y: 113, distance: 67.9
click at [720, 113] on div "can you send me the studio link, and the files to luuk@getcontrast.io ? Luuk • …" at bounding box center [720, 116] width 174 height 46
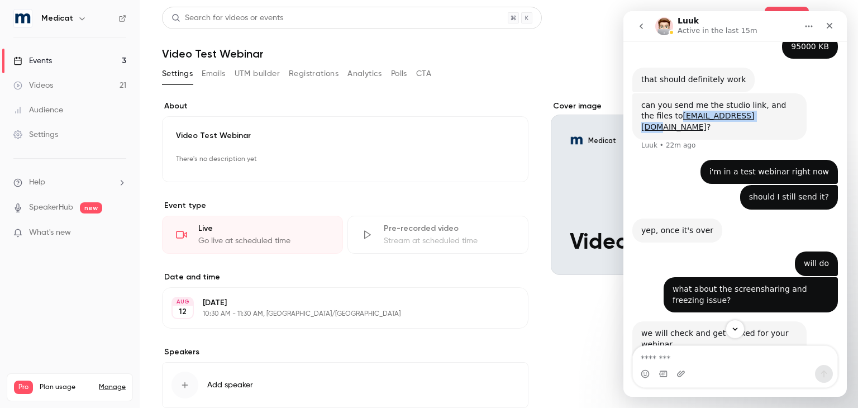
copy div "luuk@getcontrast.io"
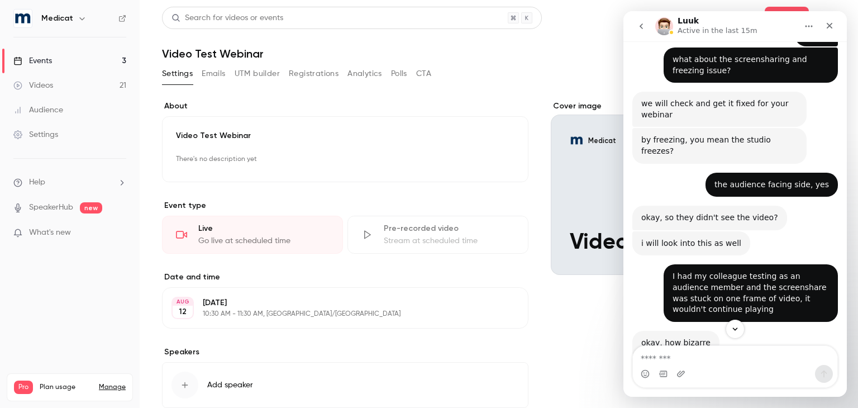
scroll to position [880, 0]
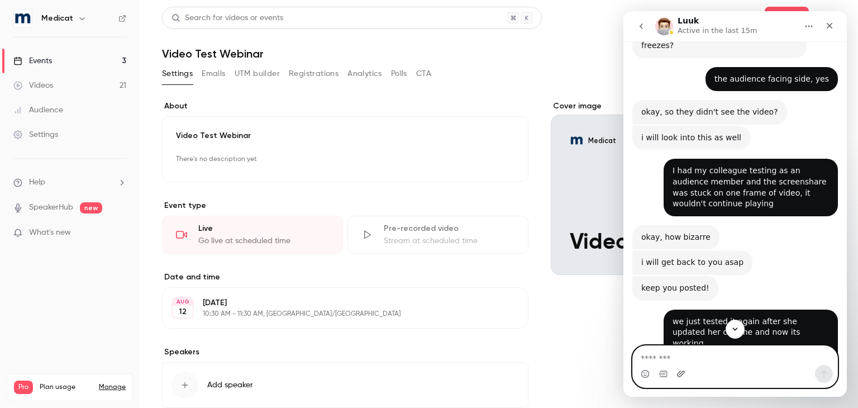
click at [684, 373] on icon "Upload attachment" at bounding box center [681, 374] width 8 height 6
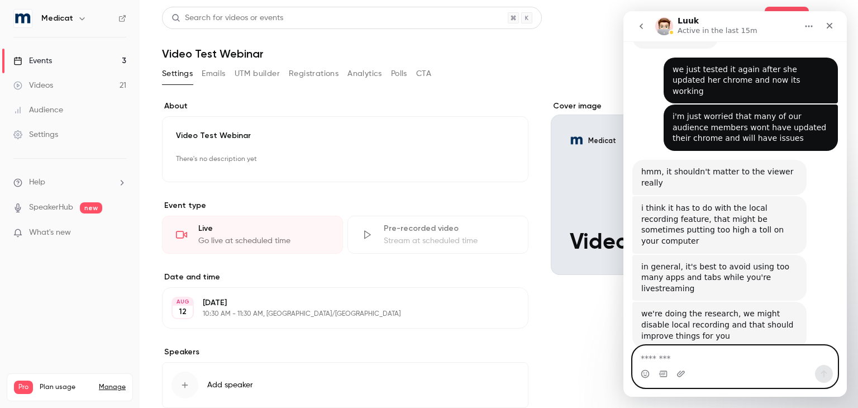
scroll to position [1141, 0]
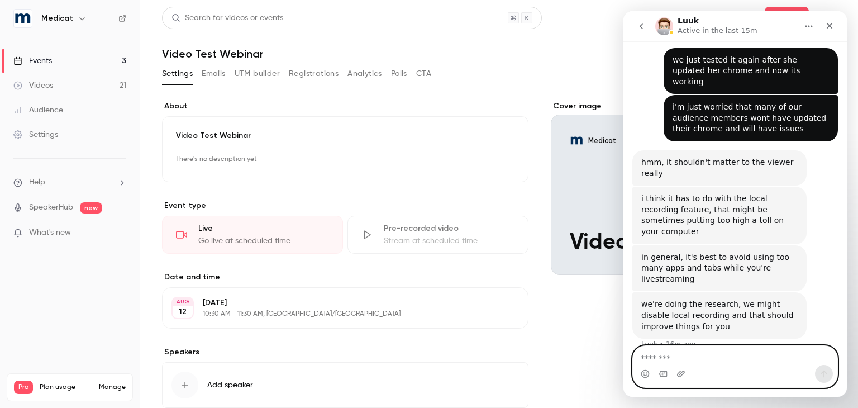
click at [684, 359] on textarea "Message…" at bounding box center [735, 355] width 205 height 19
click at [680, 373] on icon "Upload attachment" at bounding box center [681, 373] width 9 height 9
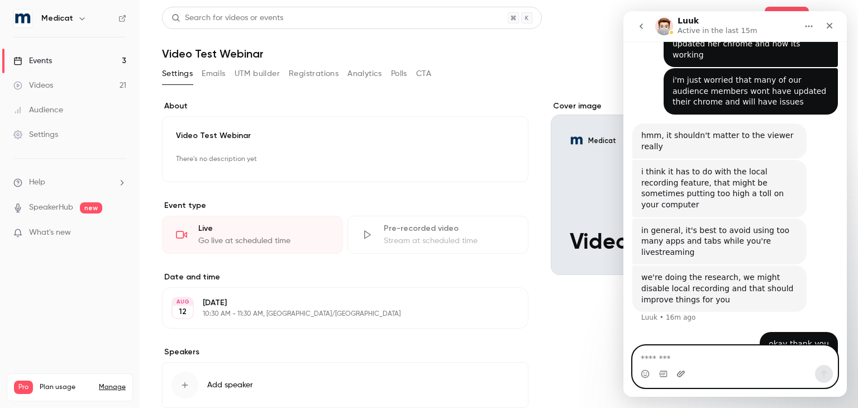
click at [681, 374] on icon "Upload attachment" at bounding box center [681, 373] width 9 height 9
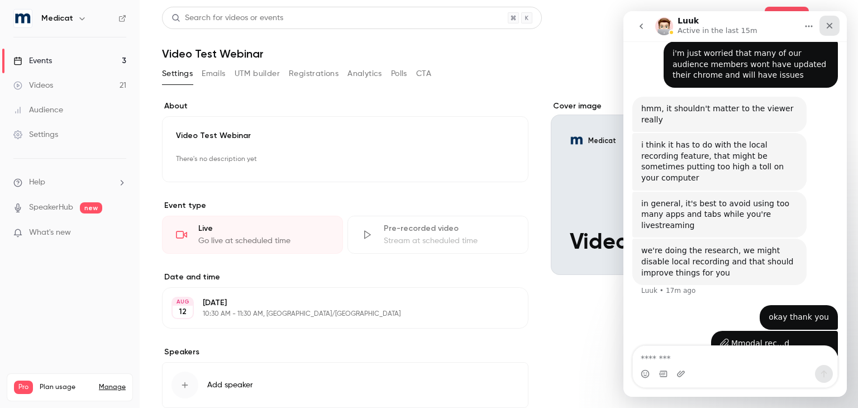
click at [832, 25] on icon "Close" at bounding box center [829, 25] width 9 height 9
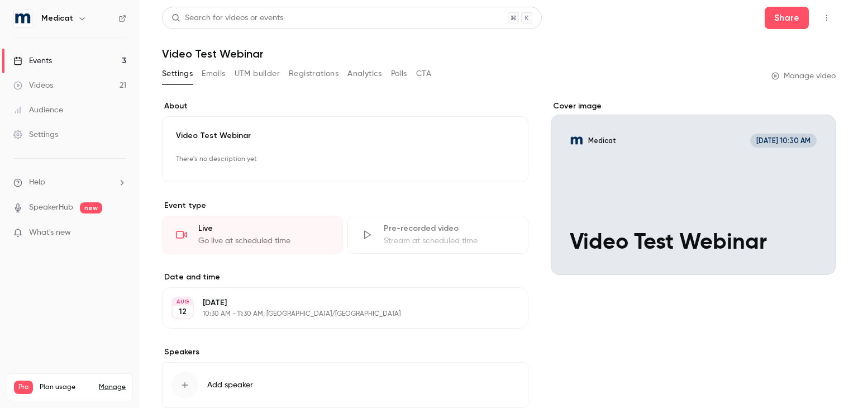
scroll to position [1183, 0]
